Goal: Check status: Check status

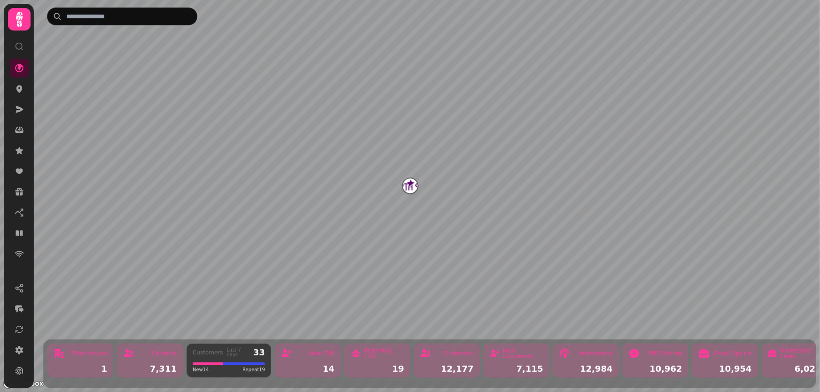
click at [410, 187] on img "North Star" at bounding box center [410, 186] width 15 height 15
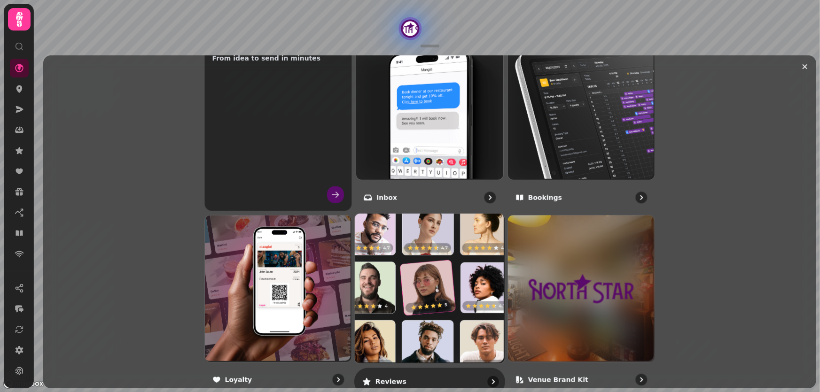
scroll to position [130, 0]
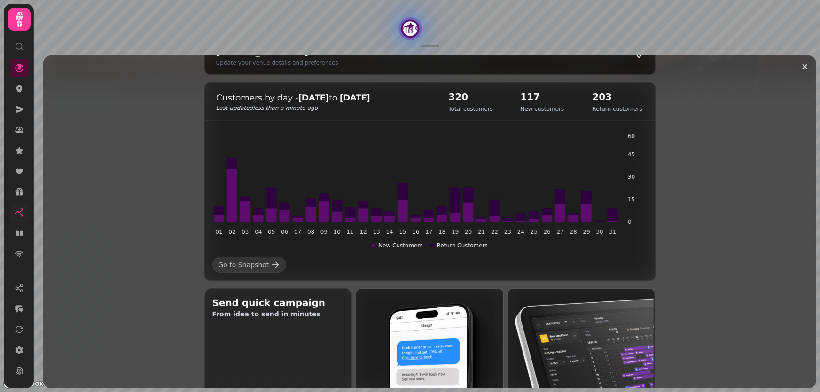
click at [20, 214] on icon at bounding box center [21, 215] width 2 height 2
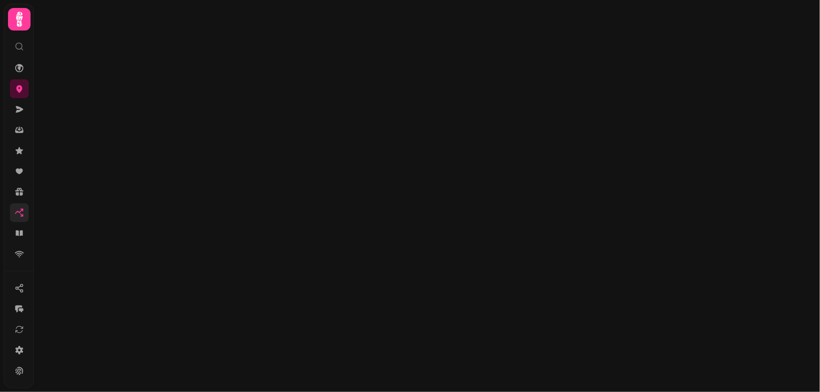
select select "**"
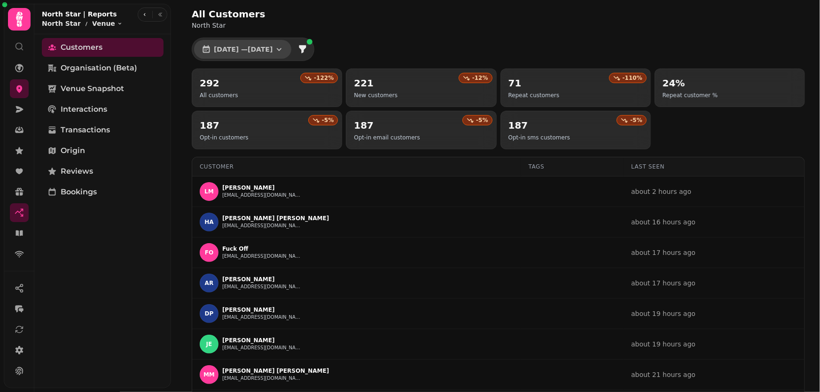
click at [291, 50] on button "[DATE] — [DATE]" at bounding box center [242, 49] width 97 height 19
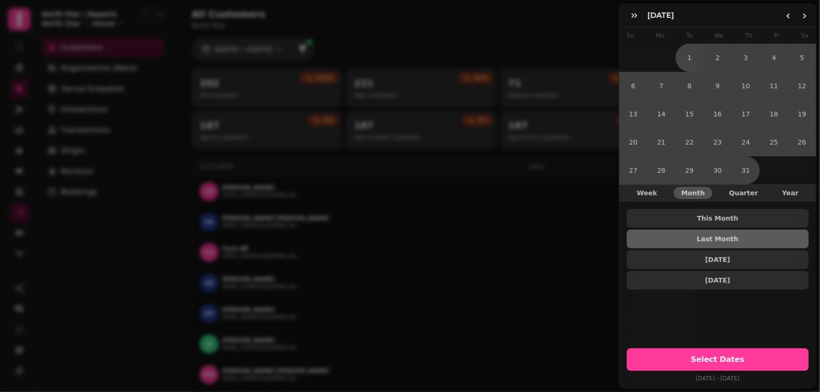
click at [689, 190] on span "Month" at bounding box center [692, 193] width 23 height 7
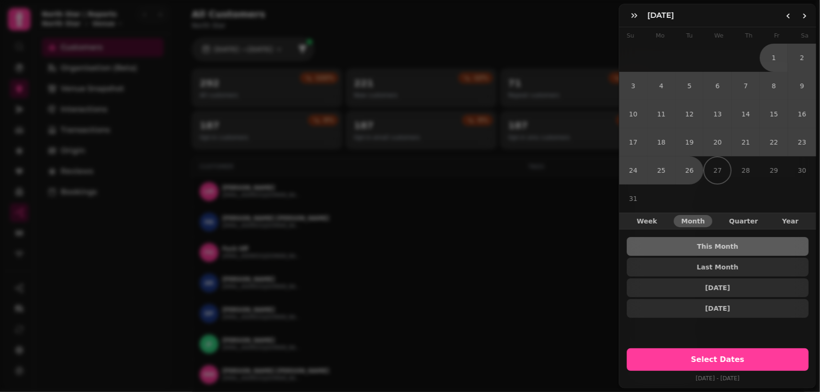
click at [697, 206] on tr "31" at bounding box center [717, 199] width 197 height 28
drag, startPoint x: 696, startPoint y: 246, endPoint x: 695, endPoint y: 241, distance: 4.8
click at [695, 244] on button "This Month" at bounding box center [718, 246] width 182 height 19
drag, startPoint x: 693, startPoint y: 348, endPoint x: 694, endPoint y: 343, distance: 5.4
click at [694, 349] on button "Select Dates" at bounding box center [718, 360] width 182 height 23
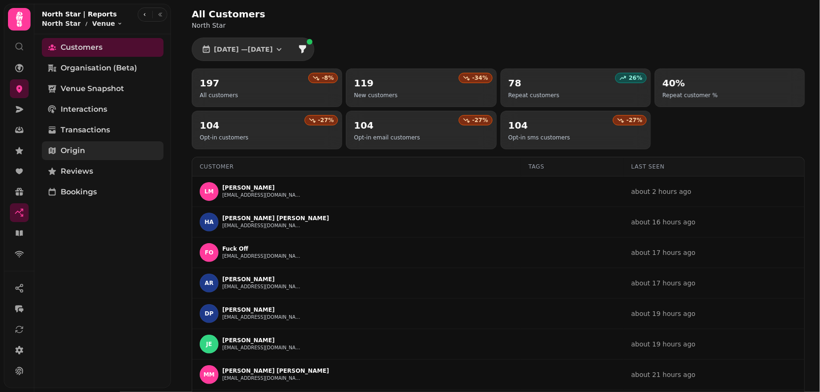
click at [108, 146] on link "Origin" at bounding box center [103, 150] width 122 height 19
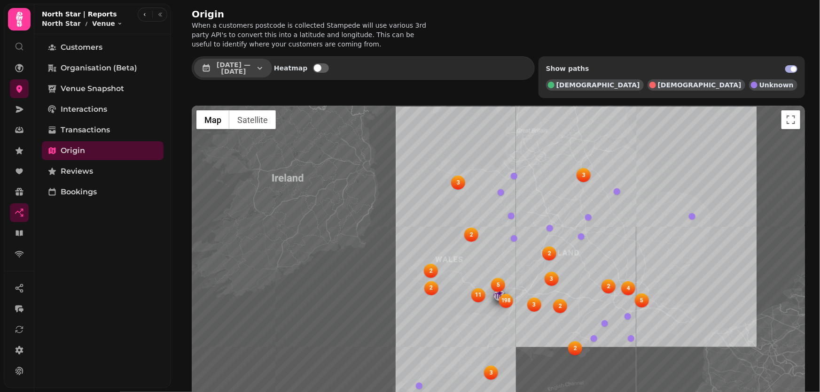
click at [265, 68] on icon "button" at bounding box center [259, 67] width 9 height 9
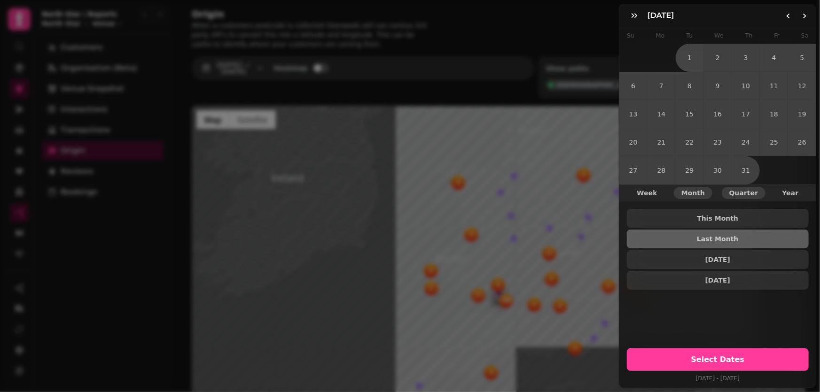
click at [729, 190] on span "Quarter" at bounding box center [743, 193] width 29 height 7
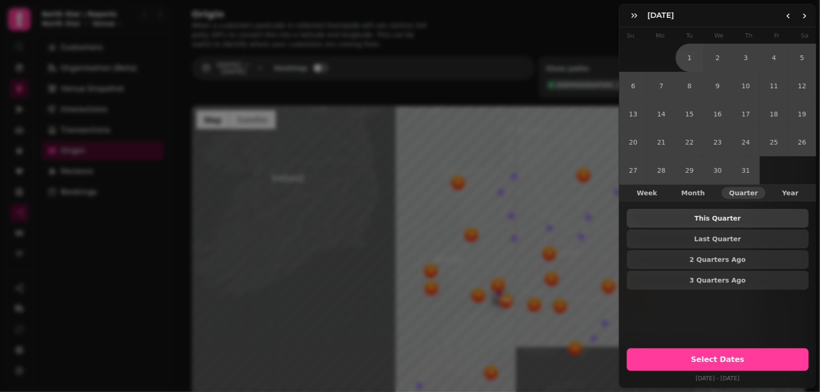
click at [724, 215] on span "This Quarter" at bounding box center [717, 218] width 167 height 7
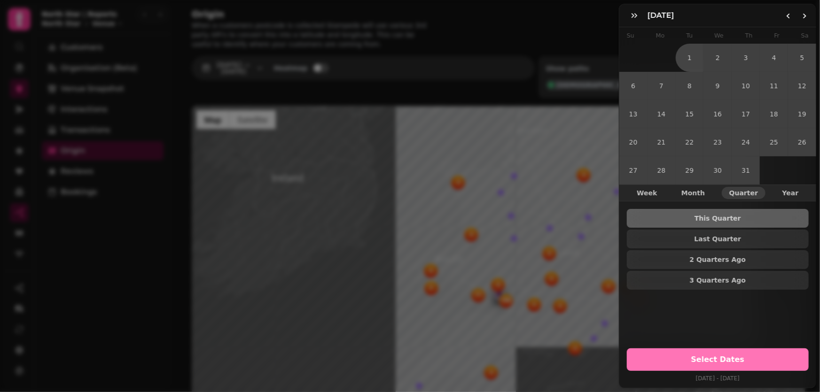
click at [728, 356] on span "Select Dates" at bounding box center [717, 360] width 159 height 8
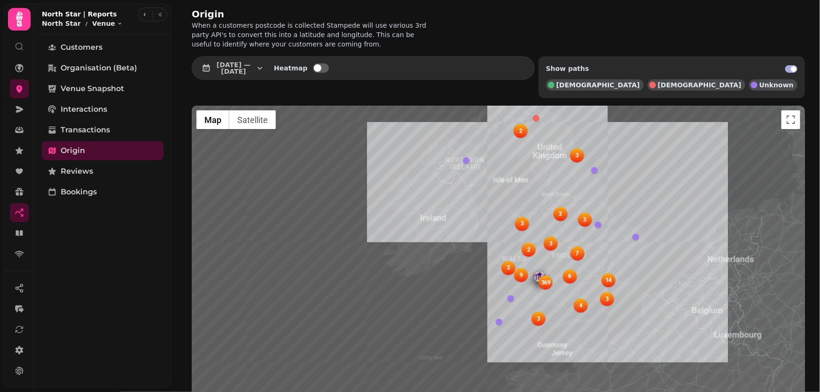
click at [329, 70] on span at bounding box center [321, 67] width 16 height 9
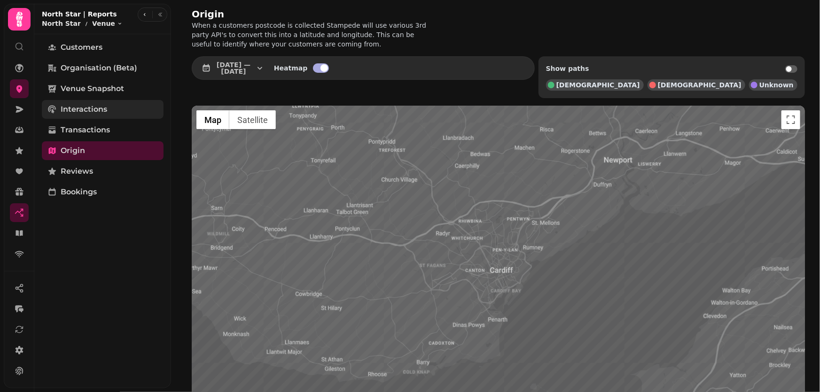
click at [104, 104] on span "Interactions" at bounding box center [84, 109] width 47 height 11
select select "**"
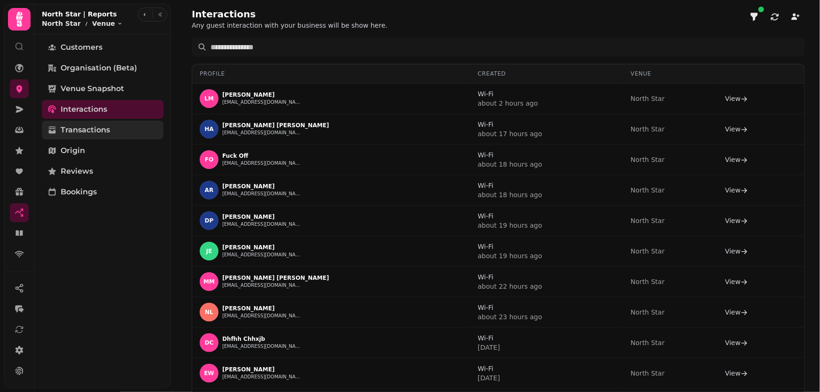
click at [89, 125] on span "Transactions" at bounding box center [85, 130] width 49 height 11
select select "**"
